Goal: Task Accomplishment & Management: Understand process/instructions

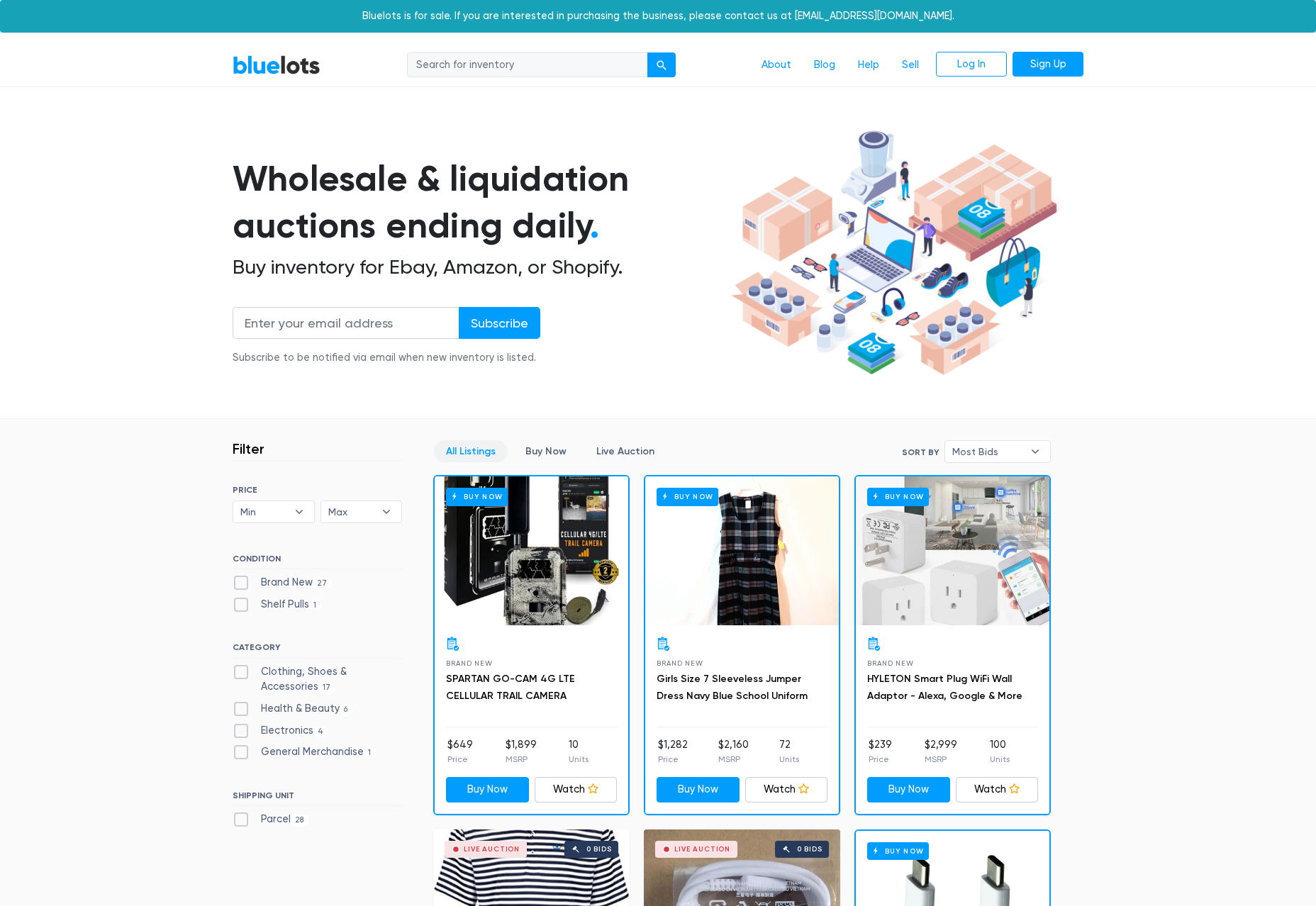
click at [243, 583] on label "Brand New 27" at bounding box center [282, 583] width 99 height 16
click at [242, 583] on New"] "Brand New 27" at bounding box center [237, 579] width 9 height 9
checkbox New"] "true"
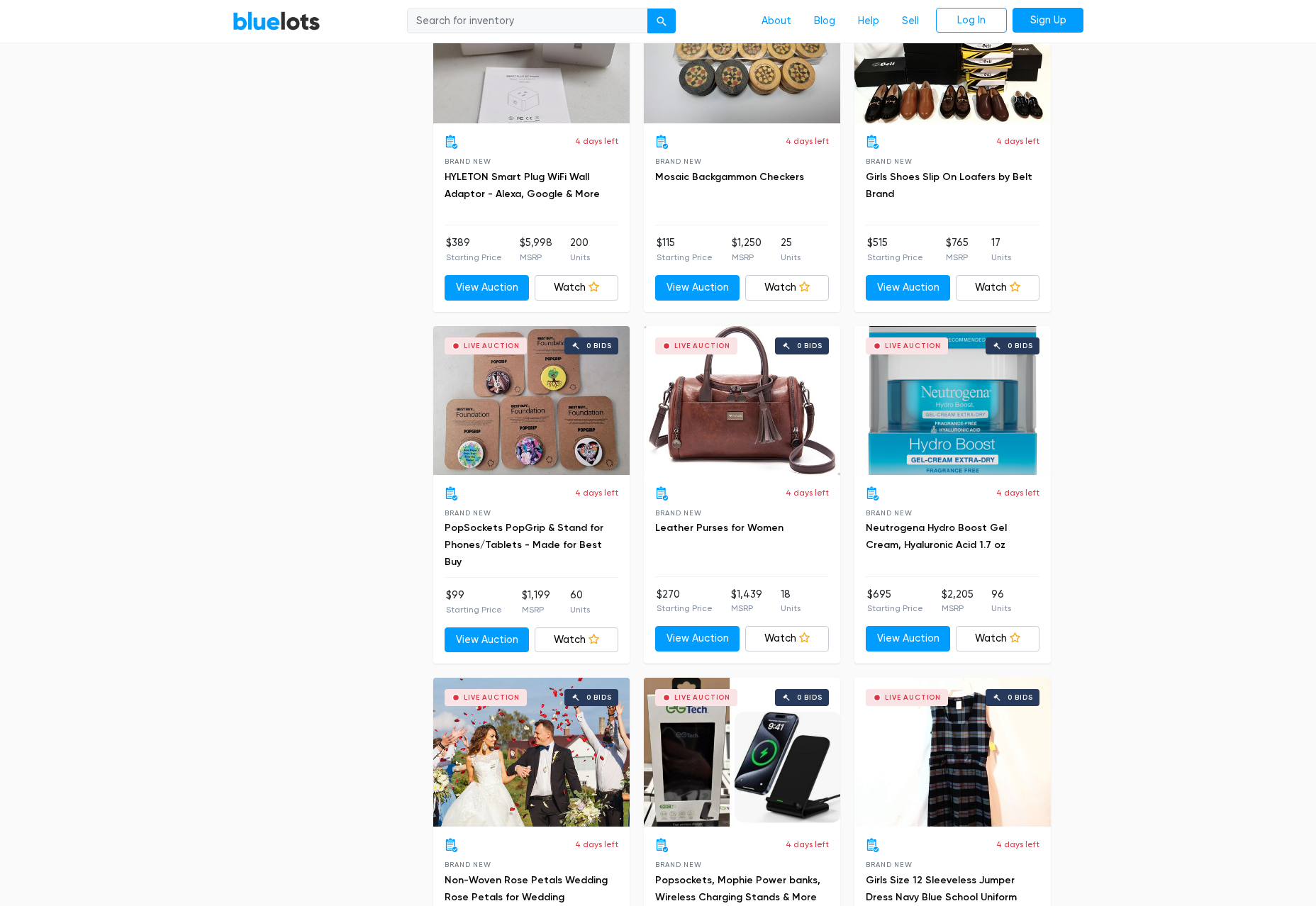
scroll to position [2224, 0]
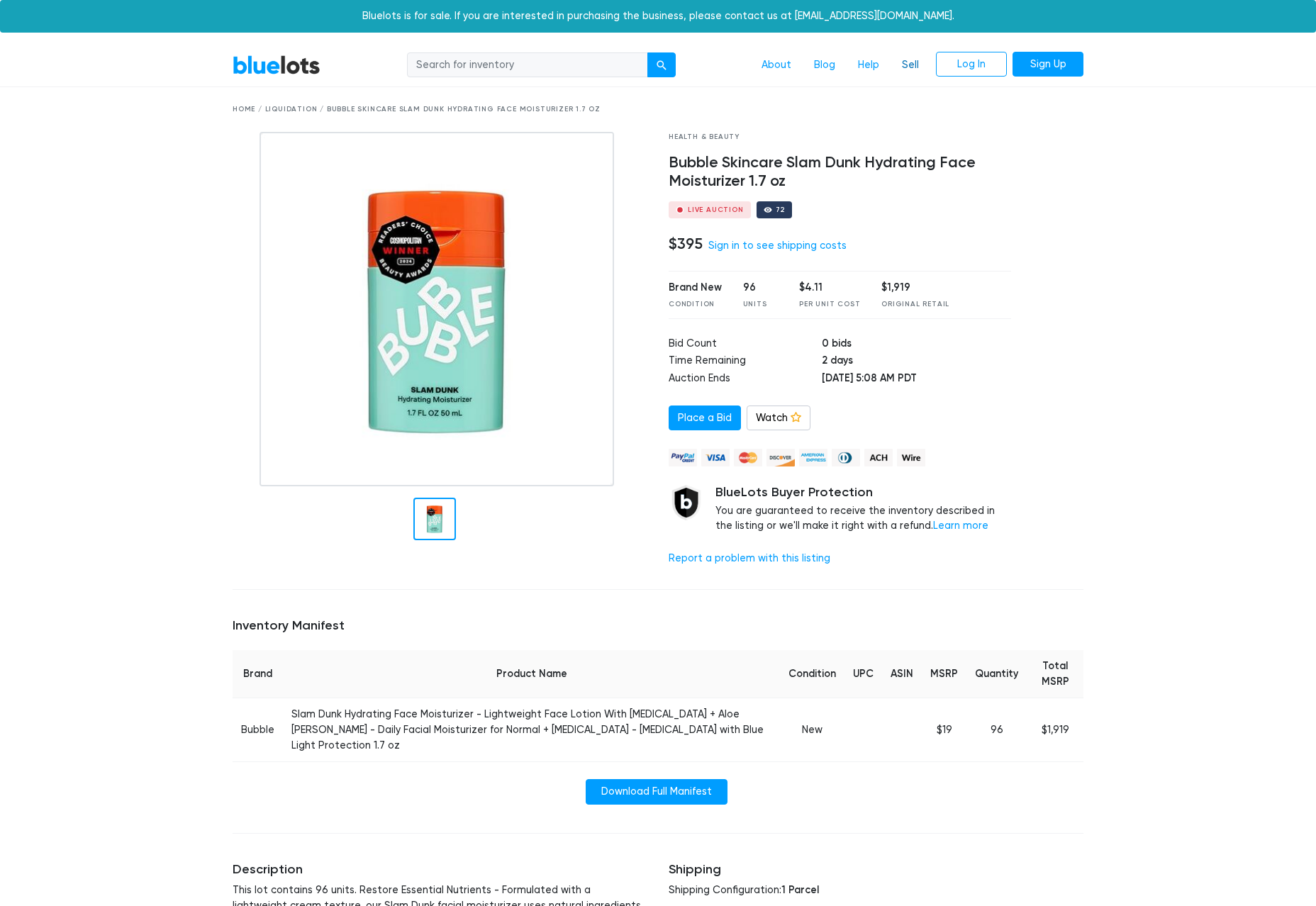
click at [913, 60] on link "Sell" at bounding box center [910, 65] width 39 height 27
